Goal: Task Accomplishment & Management: Manage account settings

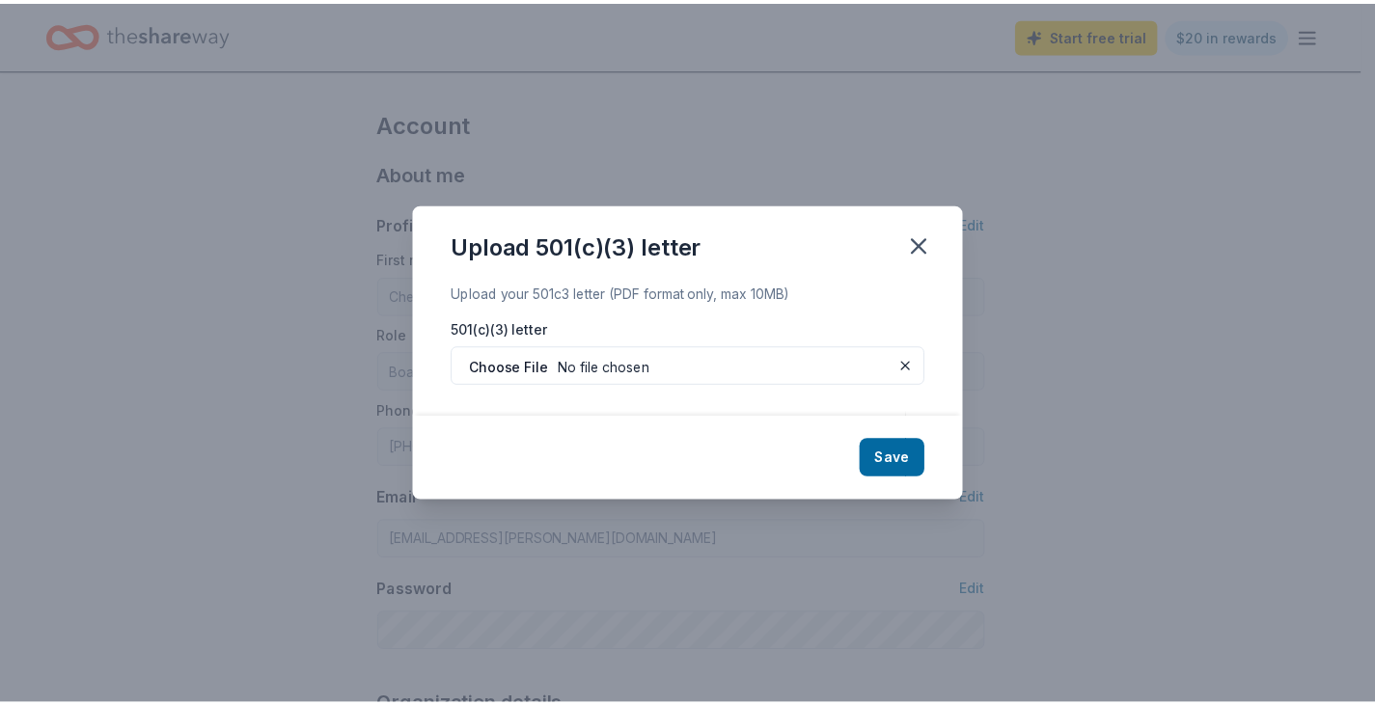
scroll to position [675, 0]
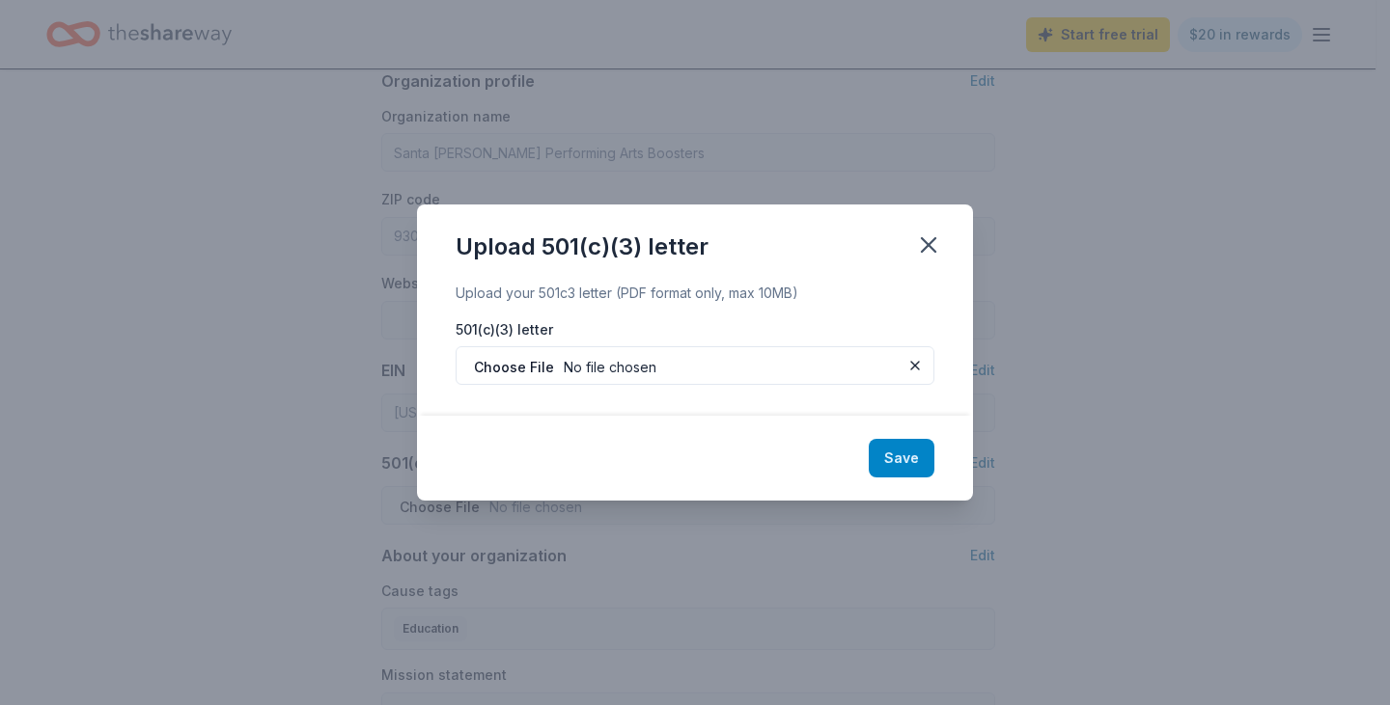
click at [902, 467] on button "Save" at bounding box center [901, 458] width 66 height 39
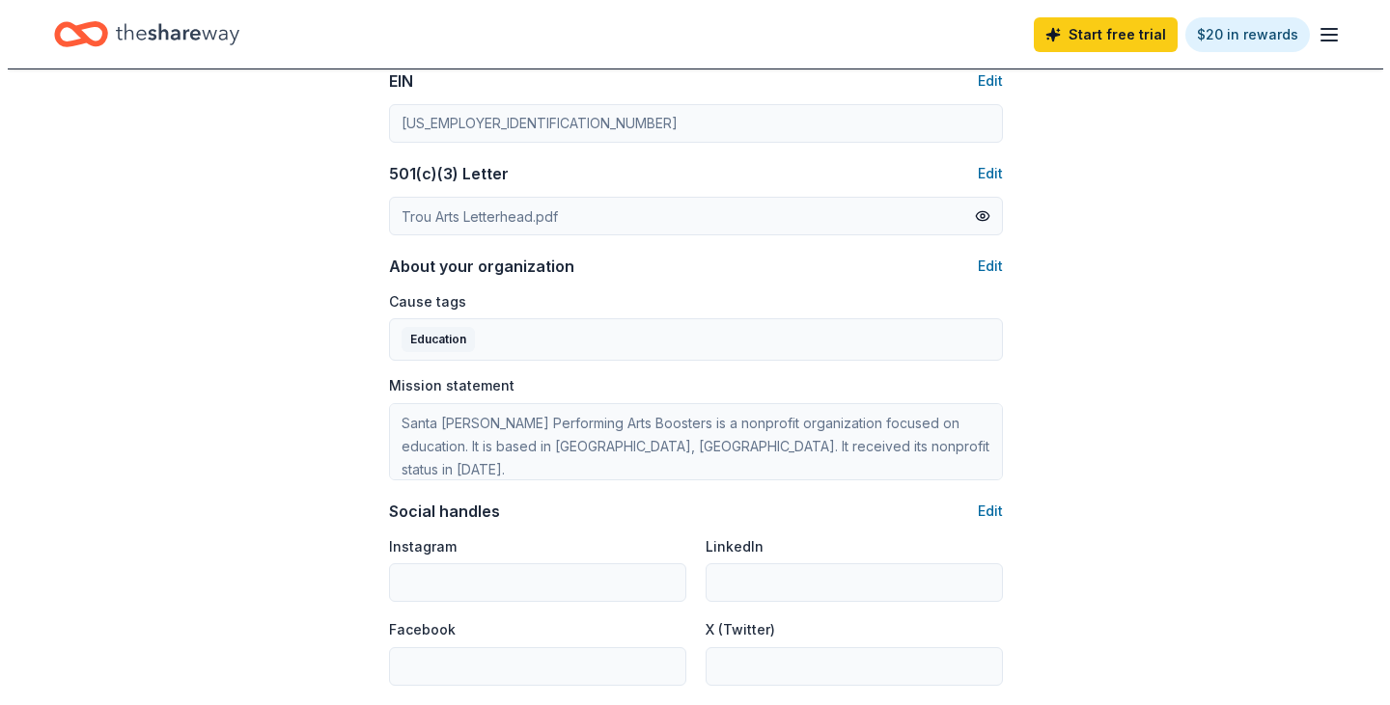
scroll to position [1061, 0]
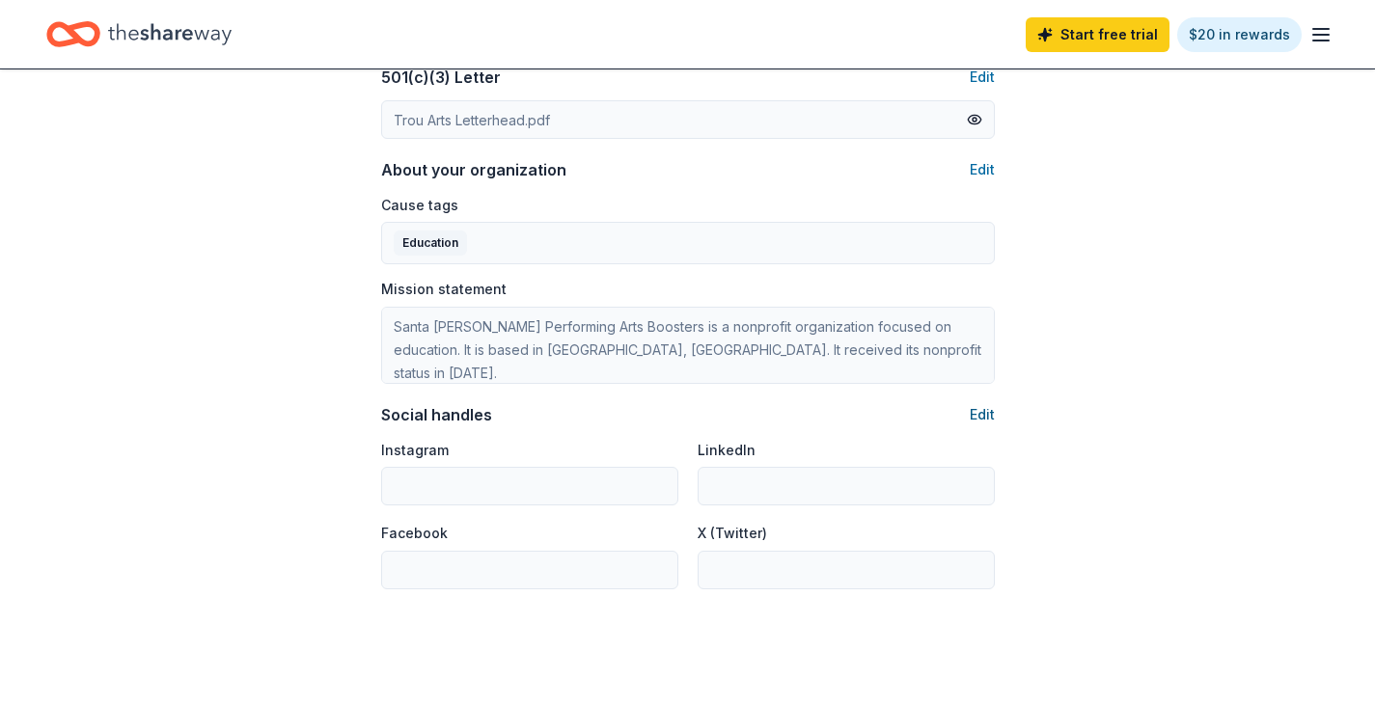
click at [988, 414] on button "Edit" at bounding box center [982, 414] width 25 height 23
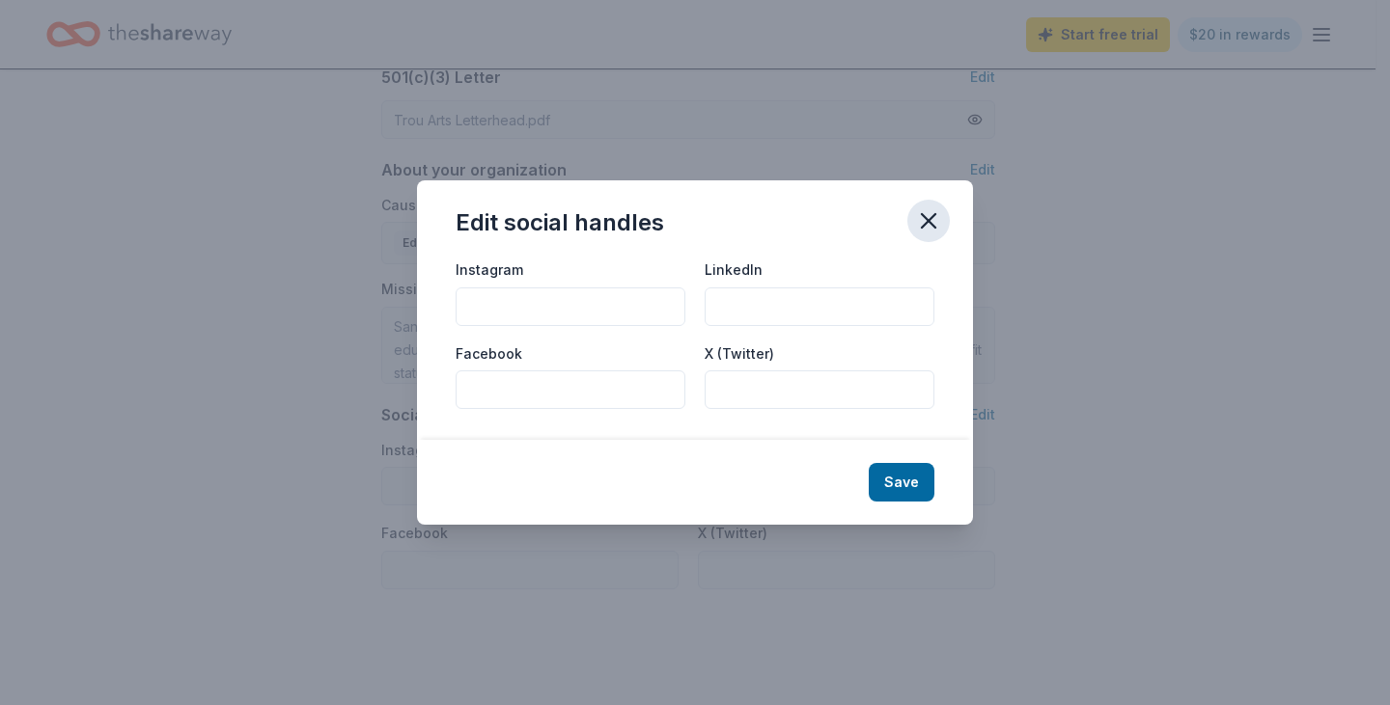
click at [924, 216] on icon "button" at bounding box center [929, 221] width 14 height 14
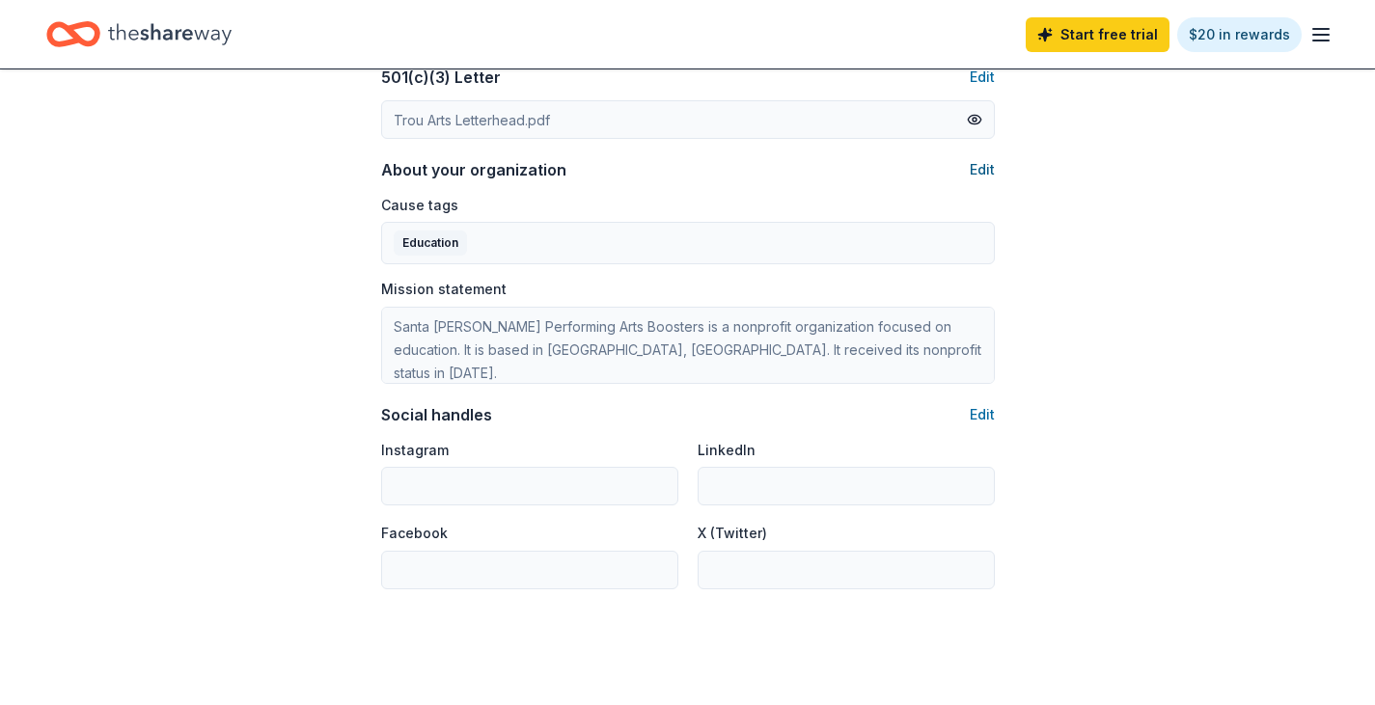
click at [977, 166] on button "Edit" at bounding box center [982, 169] width 25 height 23
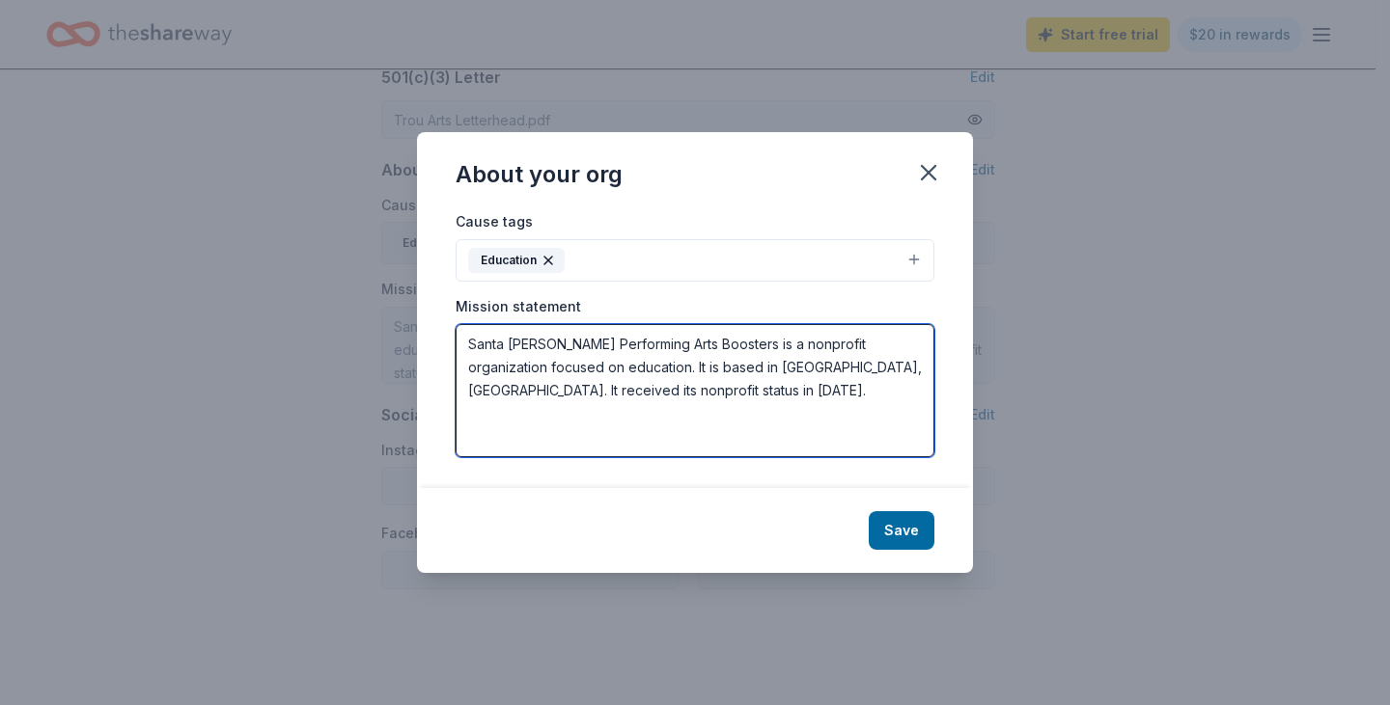
drag, startPoint x: 464, startPoint y: 340, endPoint x: 890, endPoint y: 386, distance: 428.1
click at [890, 386] on textarea "Santa Susana Performing Arts Boosters is a nonprofit organization focused on ed…" at bounding box center [694, 390] width 479 height 133
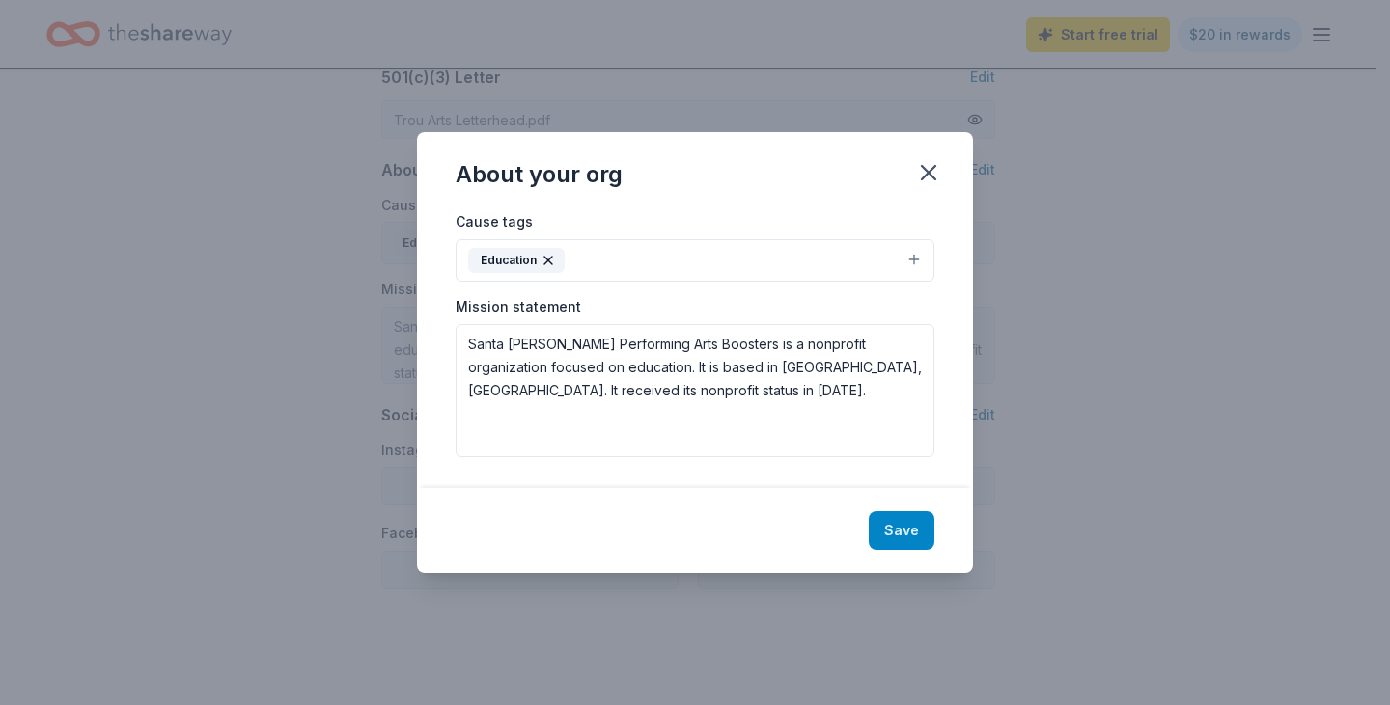
click at [896, 526] on button "Save" at bounding box center [901, 530] width 66 height 39
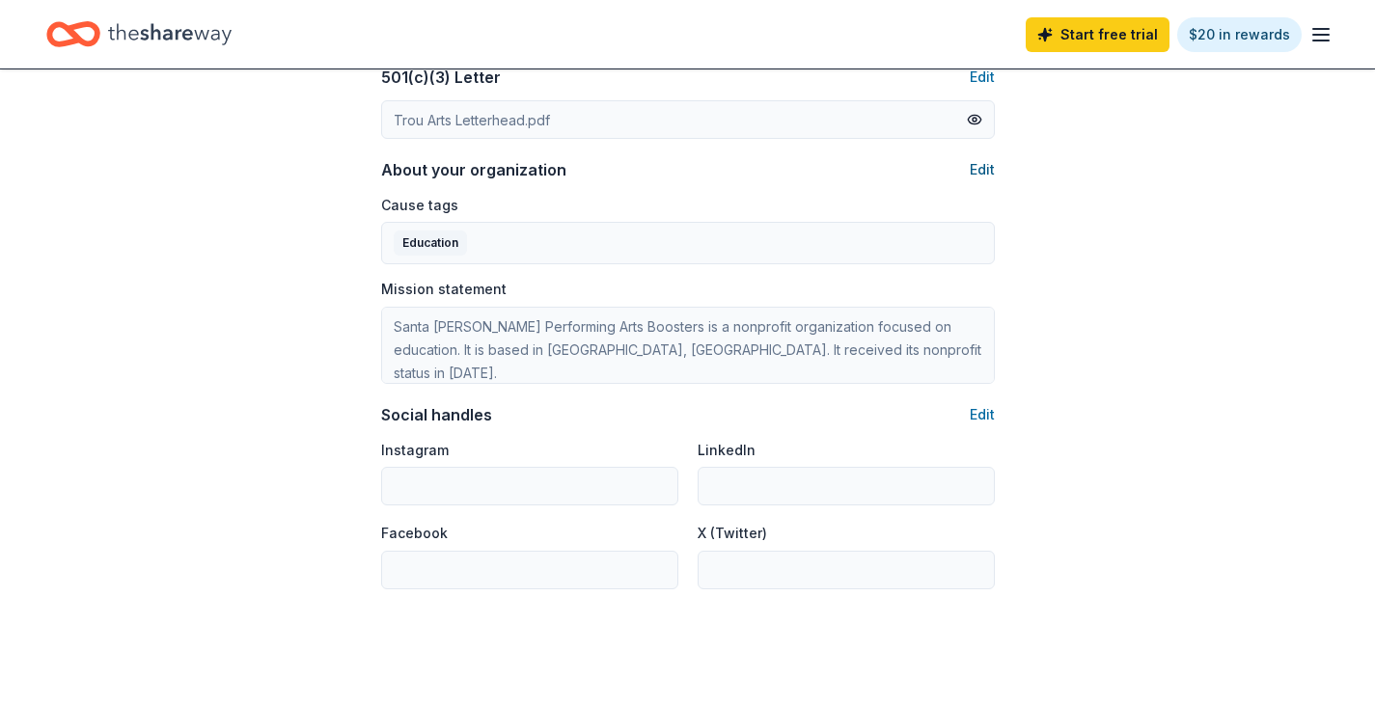
click at [987, 167] on button "Edit" at bounding box center [982, 169] width 25 height 23
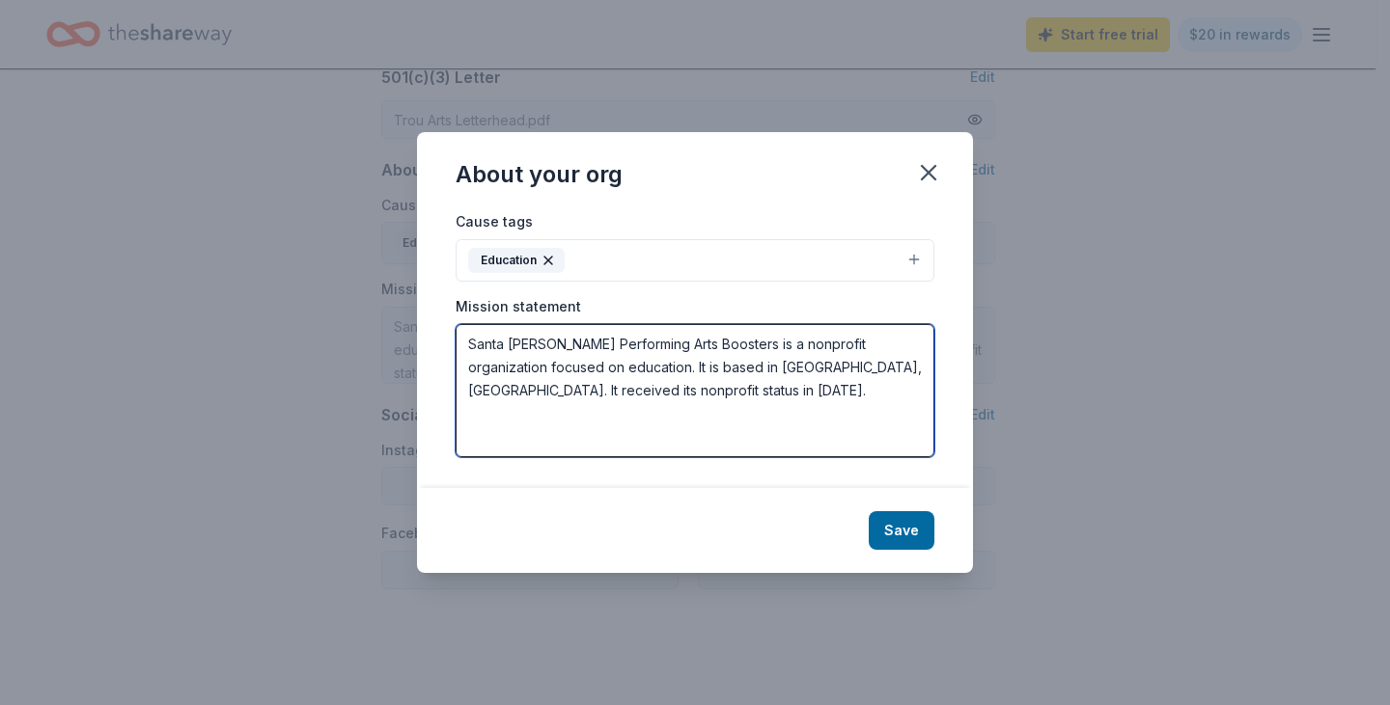
click at [633, 390] on textarea "Santa Susana Performing Arts Boosters is a nonprofit organization focused on ed…" at bounding box center [694, 390] width 479 height 133
paste textarea "To inspire and empower diverse learners through a rigorous course of study and …"
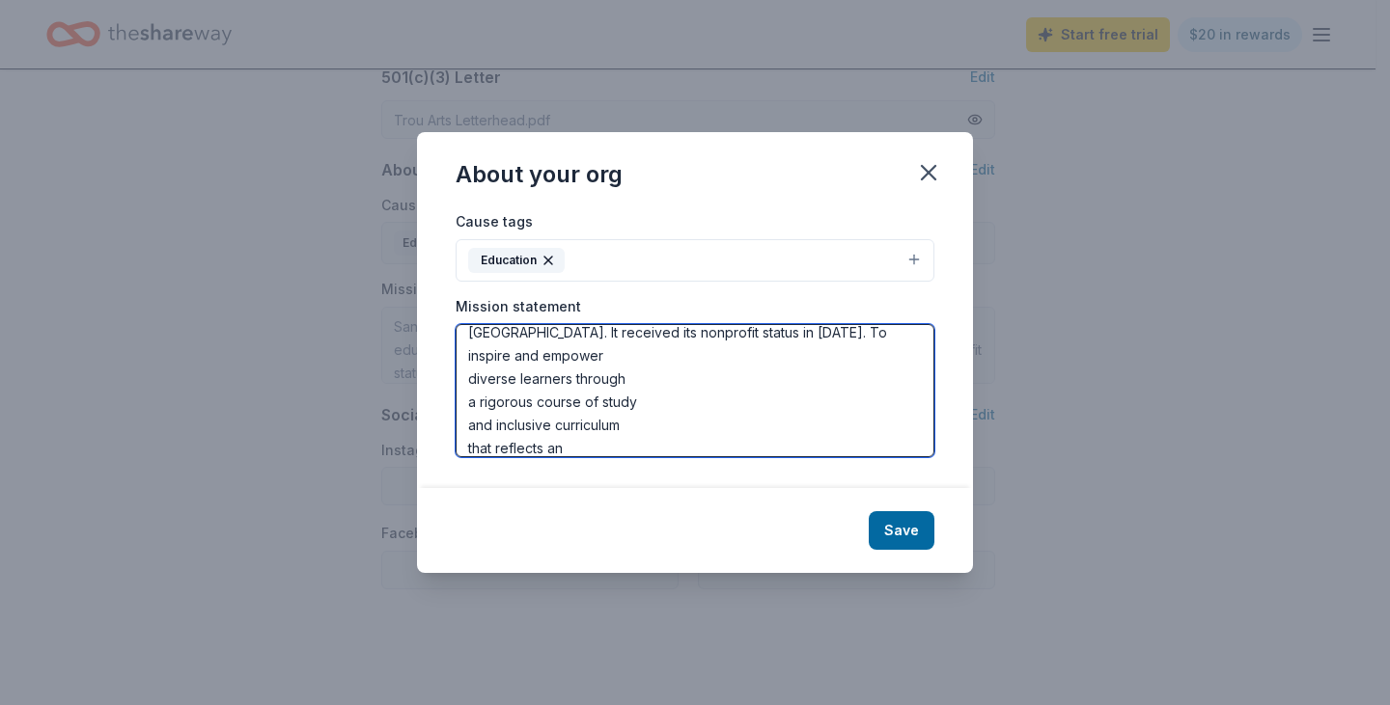
scroll to position [0, 0]
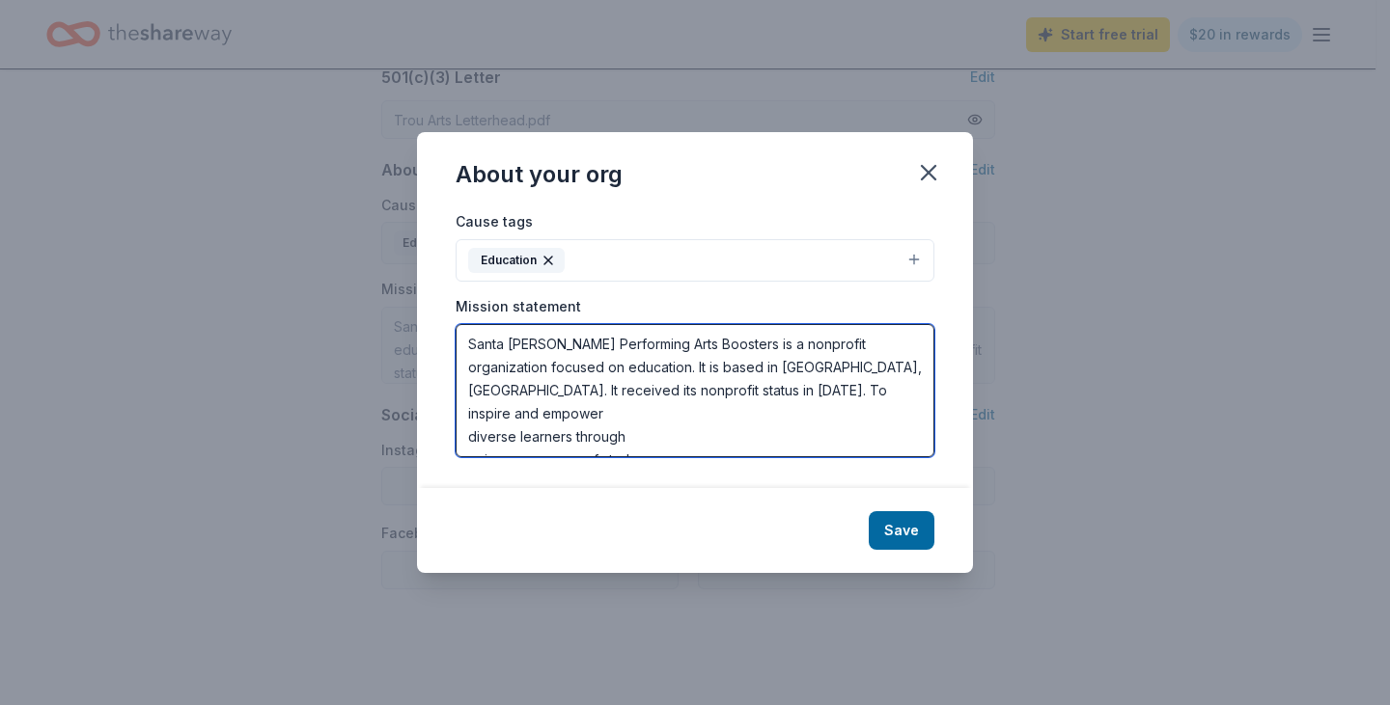
click at [813, 388] on textarea "Santa Susana Performing Arts Boosters is a nonprofit organization focused on ed…" at bounding box center [694, 390] width 479 height 133
click at [561, 415] on textarea "Santa Susana Performing Arts Boosters is a nonprofit organization focused on ed…" at bounding box center [694, 390] width 479 height 133
click at [716, 414] on textarea "Santa Susana Performing Arts Boosters is a nonprofit organization focused on ed…" at bounding box center [694, 390] width 479 height 133
click at [586, 422] on textarea "Santa Susana Performing Arts Boosters is a nonprofit organization focused on ed…" at bounding box center [694, 390] width 479 height 133
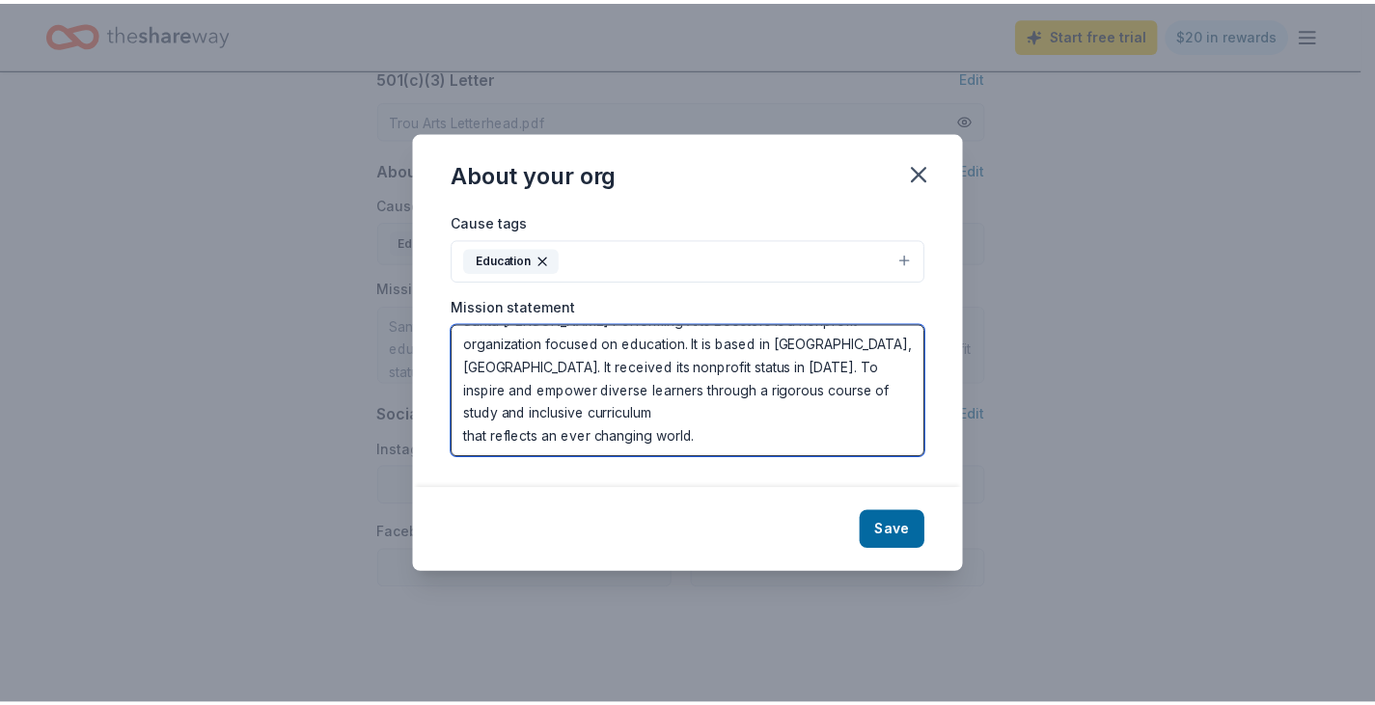
scroll to position [0, 0]
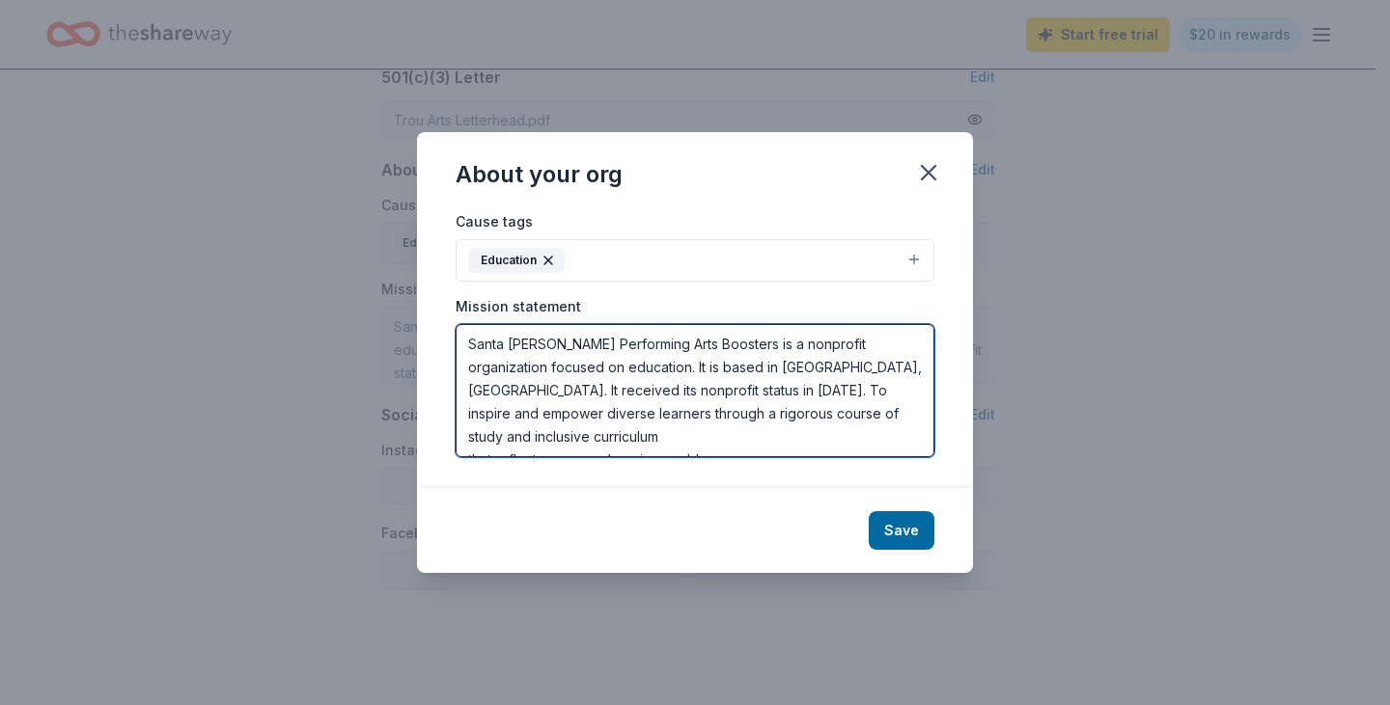
drag, startPoint x: 626, startPoint y: 391, endPoint x: 638, endPoint y: 390, distance: 11.6
click at [638, 390] on textarea "Santa Susana Performing Arts Boosters is a nonprofit organization focused on ed…" at bounding box center [694, 390] width 479 height 133
type textarea "Santa Susana Performing Arts Boosters is a nonprofit organization focused on ed…"
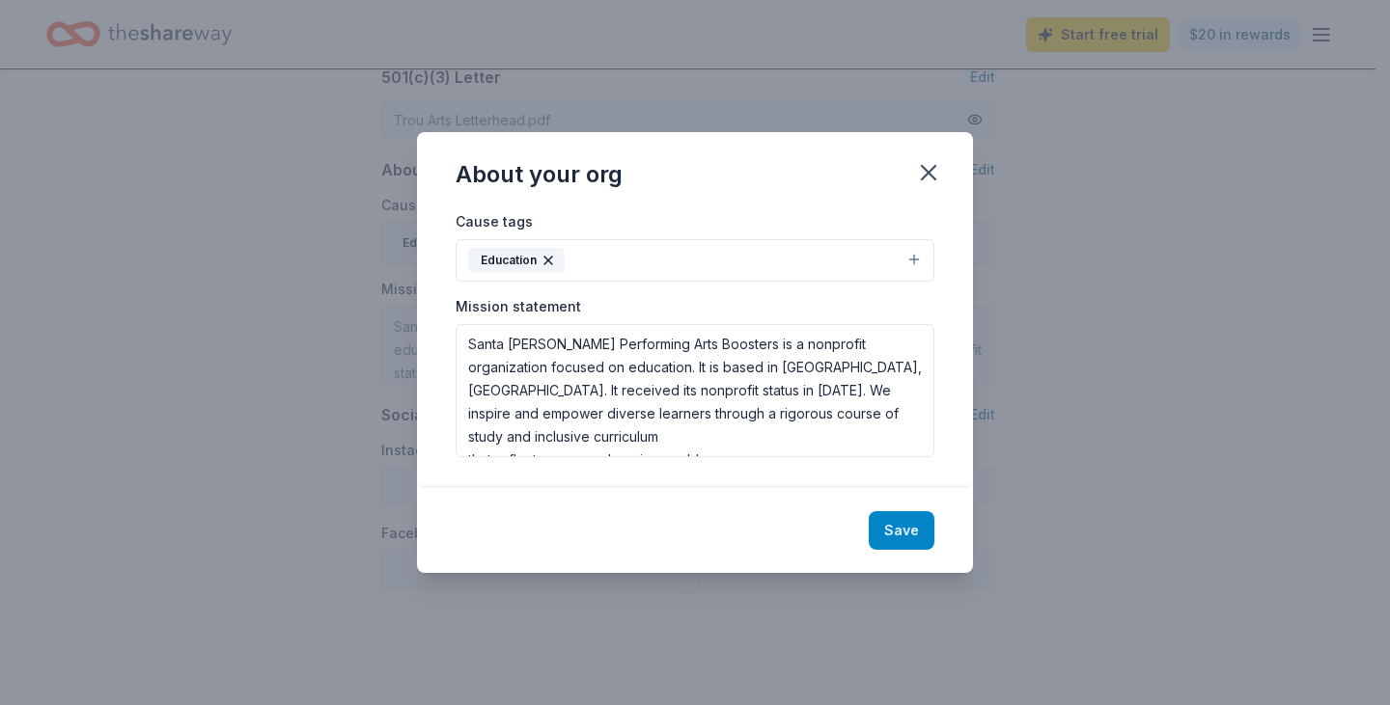
click at [897, 527] on button "Save" at bounding box center [901, 530] width 66 height 39
